Goal: Ask a question

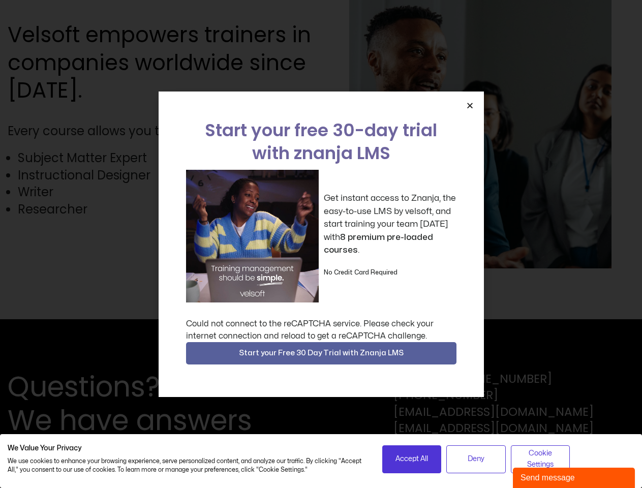
click at [321, 244] on div "Get instant access to Znanja, the easy-to-use LMS by velsoft, and start trainin…" at bounding box center [321, 236] width 270 height 133
click at [469, 105] on icon "Close" at bounding box center [470, 106] width 8 height 8
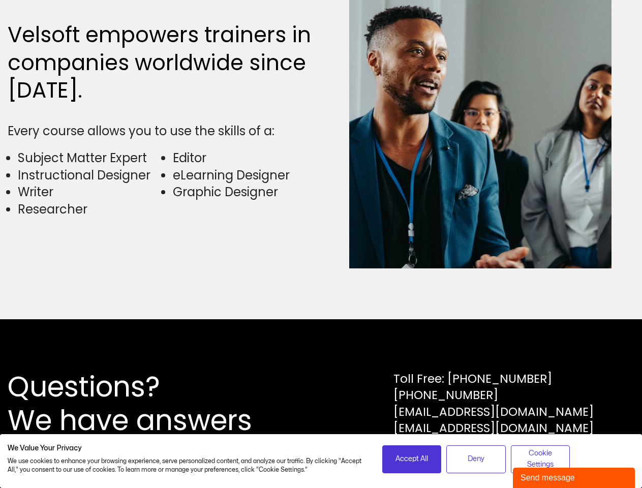
click at [321, 353] on div "Questions? We have answers Toll Free: [PHONE_NUMBER] [PHONE_NUMBER] [EMAIL_ADDR…" at bounding box center [321, 403] width 642 height 169
click at [412, 459] on span "Accept All" at bounding box center [411, 458] width 33 height 11
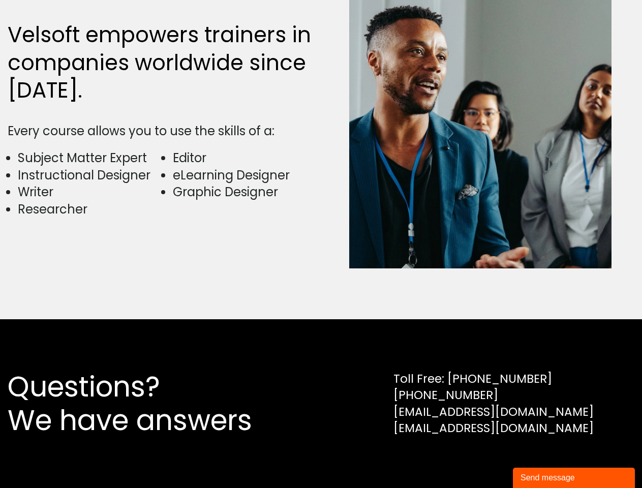
click at [476, 459] on div "Questions? We have answers Toll Free: [PHONE_NUMBER] [PHONE_NUMBER] [EMAIL_ADDR…" at bounding box center [321, 403] width 642 height 169
click at [540, 459] on div "Questions? We have answers Toll Free: [PHONE_NUMBER] [PHONE_NUMBER] [EMAIL_ADDR…" at bounding box center [321, 403] width 642 height 169
click at [574, 478] on div "Send message" at bounding box center [573, 477] width 107 height 12
